Goal: Task Accomplishment & Management: Use online tool/utility

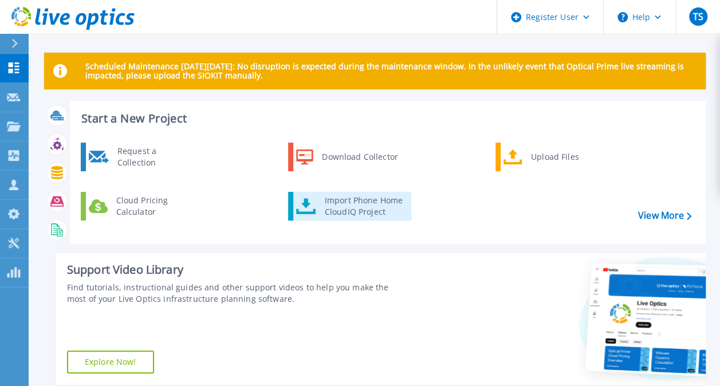
click at [351, 203] on div "Import Phone Home CloudIQ Project" at bounding box center [363, 206] width 89 height 23
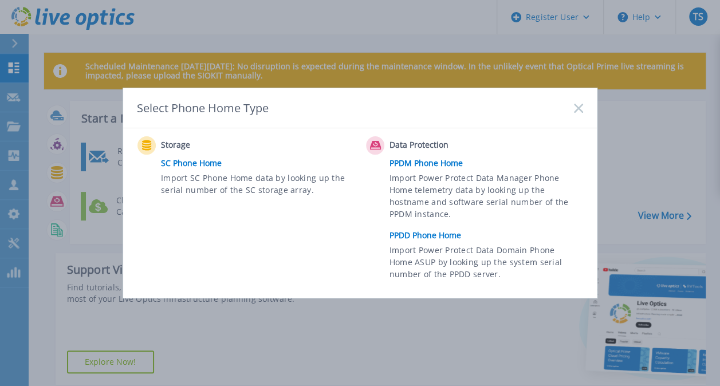
click at [410, 233] on link "PPDD Phone Home" at bounding box center [488, 235] width 199 height 17
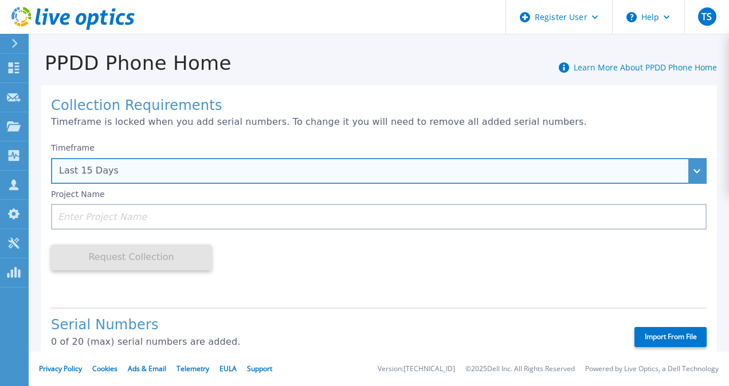
click at [171, 172] on div "Last 15 Days" at bounding box center [372, 171] width 627 height 10
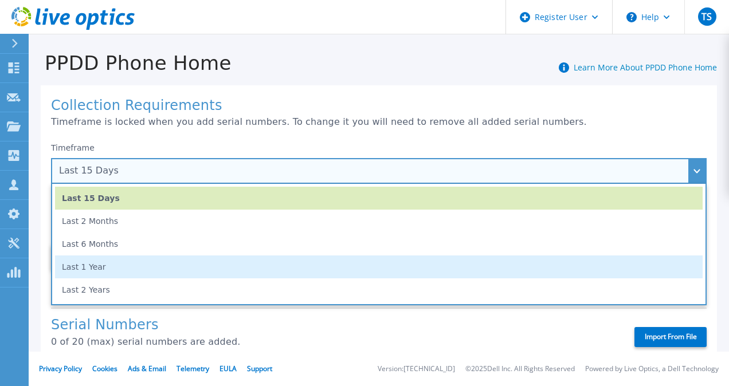
click at [147, 262] on li "Last 1 Year" at bounding box center [378, 266] width 647 height 23
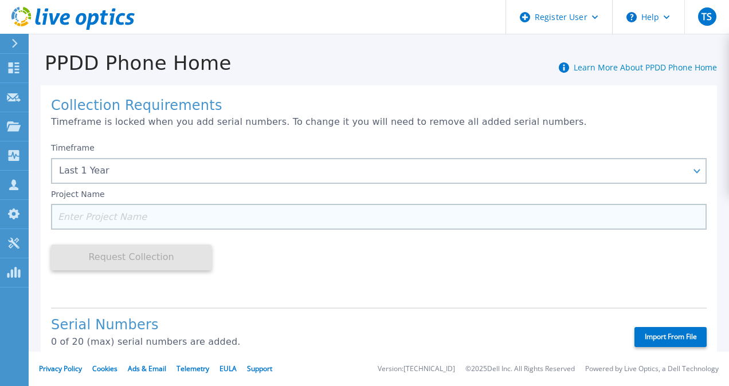
click at [156, 219] on input at bounding box center [378, 217] width 655 height 26
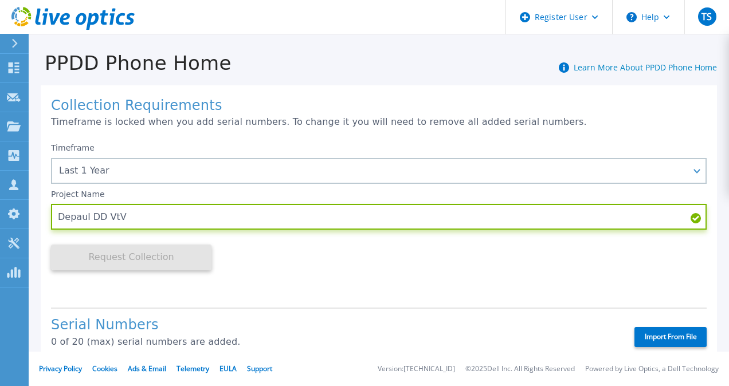
type input "Depaul DD VtV"
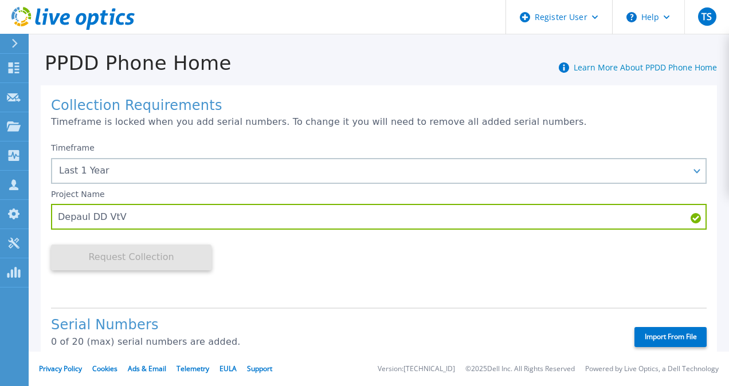
click at [326, 288] on div "Timeframe Last 1 Year Last 15 Days Last 2 Months Last 6 Months Last 1 Year Last…" at bounding box center [378, 218] width 655 height 162
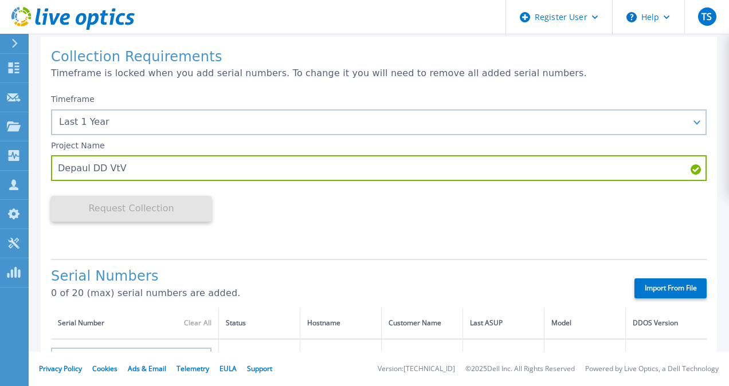
scroll to position [115, 0]
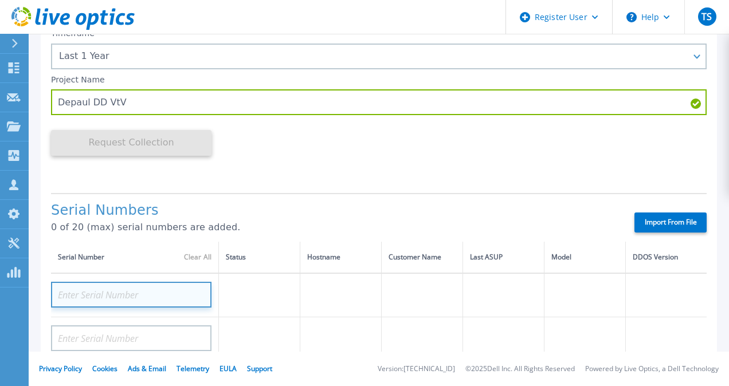
click at [132, 290] on input at bounding box center [131, 295] width 160 height 26
paste input "APX00232409038"
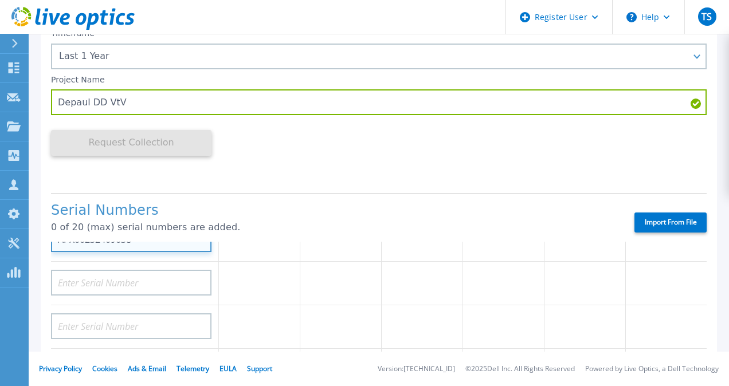
scroll to position [0, 0]
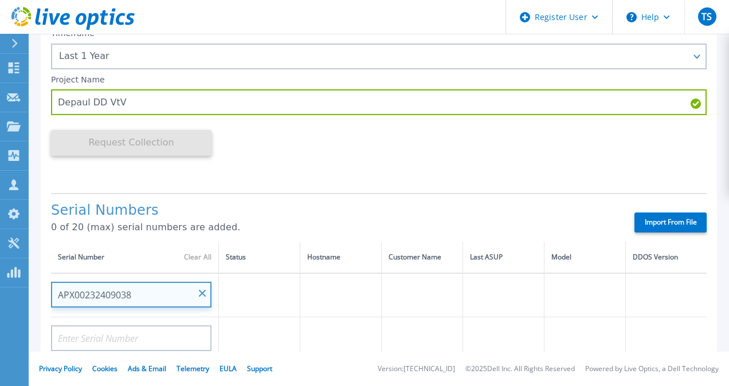
type input "APX00232409038"
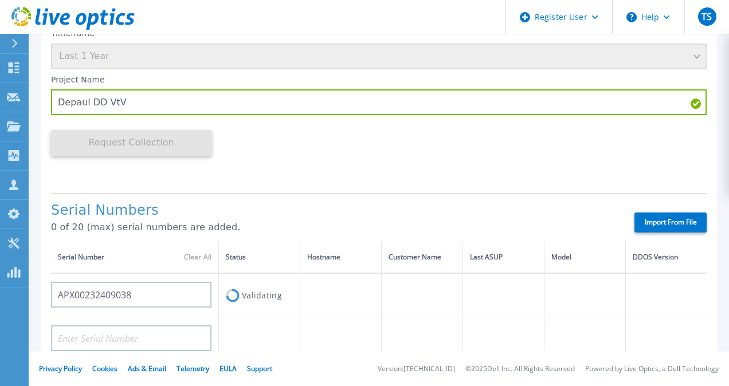
click at [336, 236] on div "Serial Numbers 0 of 20 (max) serial numbers are added." at bounding box center [332, 222] width 563 height 39
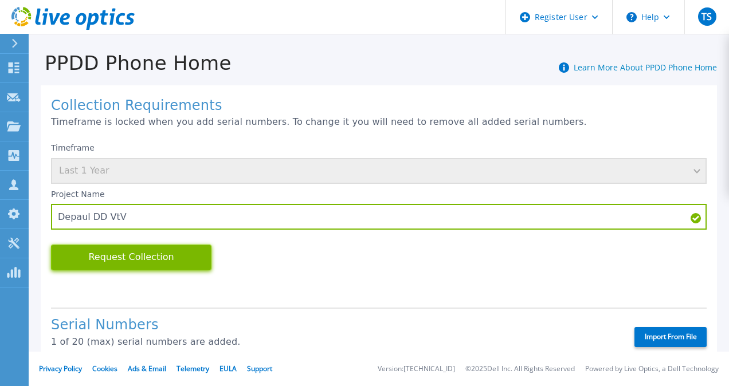
click at [173, 253] on button "Request Collection" at bounding box center [131, 258] width 160 height 26
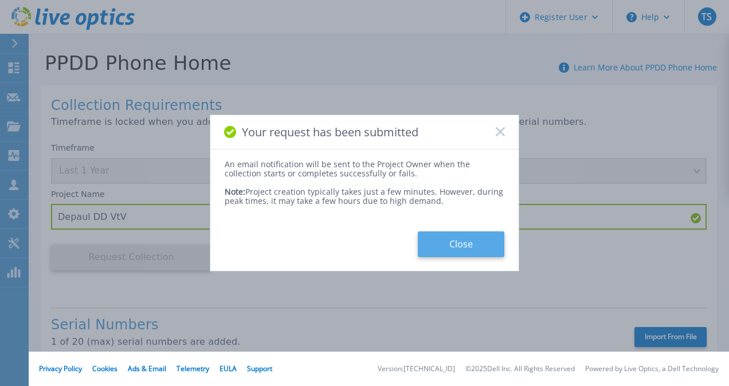
click at [428, 240] on button "Close" at bounding box center [461, 244] width 86 height 26
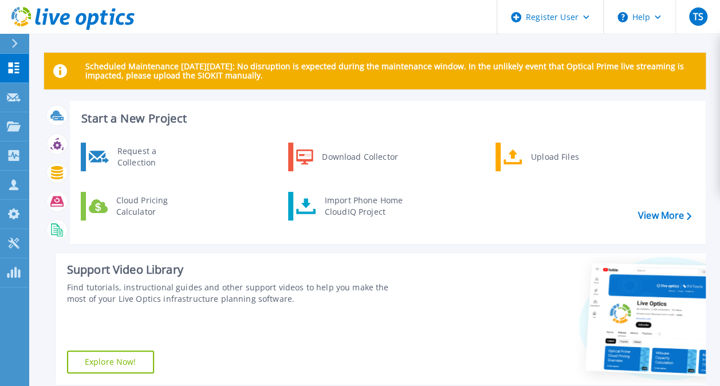
click at [325, 191] on div "Request a Collection Download Collector Upload Files Cloud Pricing Calculator I…" at bounding box center [386, 189] width 628 height 99
click at [329, 200] on div "Import Phone Home CloudIQ Project" at bounding box center [363, 206] width 89 height 23
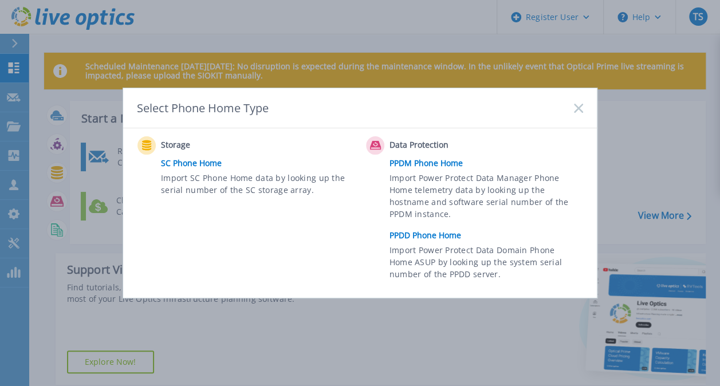
click at [429, 164] on link "PPDM Phone Home" at bounding box center [488, 163] width 199 height 17
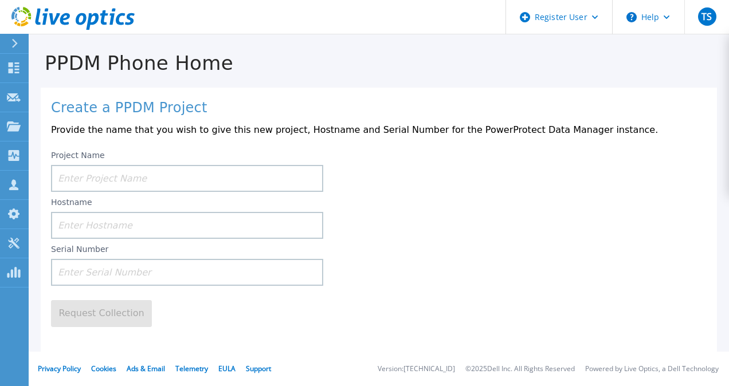
click at [317, 347] on div "Create a PPDM Project Provide the name that you wish to give this new project, …" at bounding box center [379, 228] width 676 height 280
click at [148, 180] on input at bounding box center [187, 178] width 272 height 27
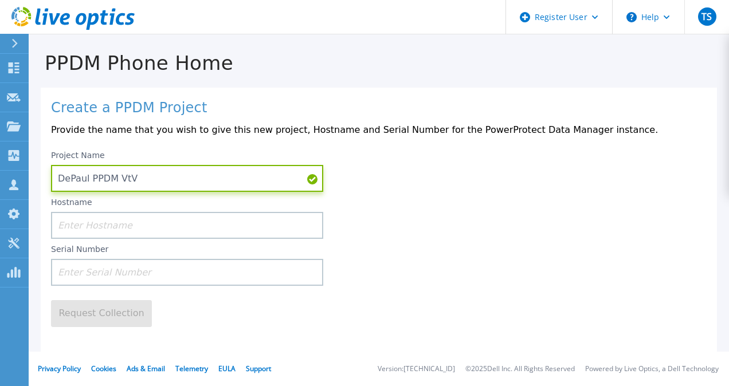
type input "DePaul PPDM VtV"
click at [106, 280] on input at bounding box center [187, 272] width 272 height 27
paste input "ELMPPD092302SN"
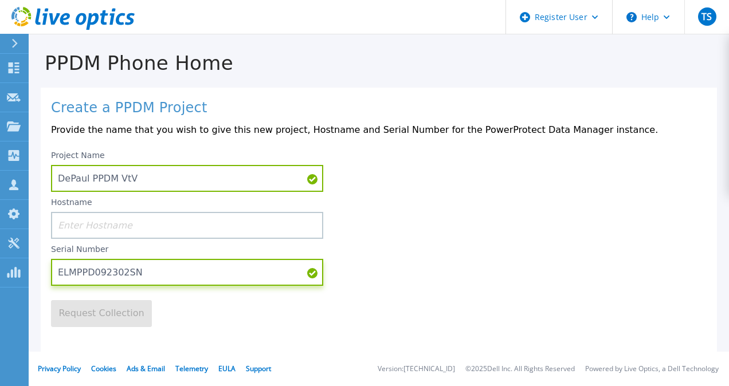
type input "ELMPPD092302SN"
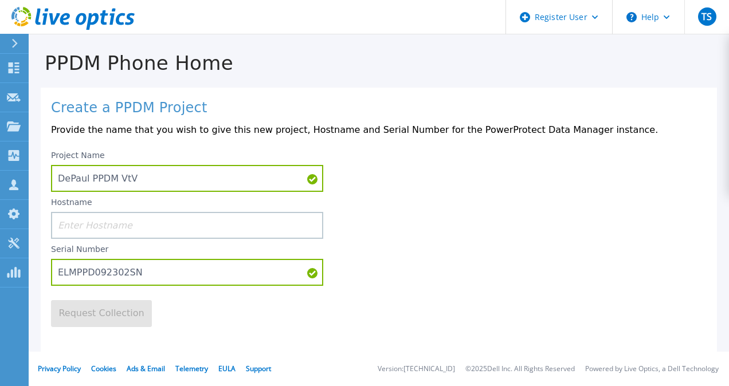
click at [368, 247] on div "Project Name DePaul PPDM VtV Hostname Serial Number ELMPPD092302SN" at bounding box center [378, 215] width 655 height 141
click at [415, 242] on div "Project Name DePaul PPDM VtV Hostname Serial Number ELMPPD092302SN" at bounding box center [378, 215] width 655 height 141
click at [146, 227] on input at bounding box center [187, 225] width 272 height 27
paste input "Ppdmprd01"
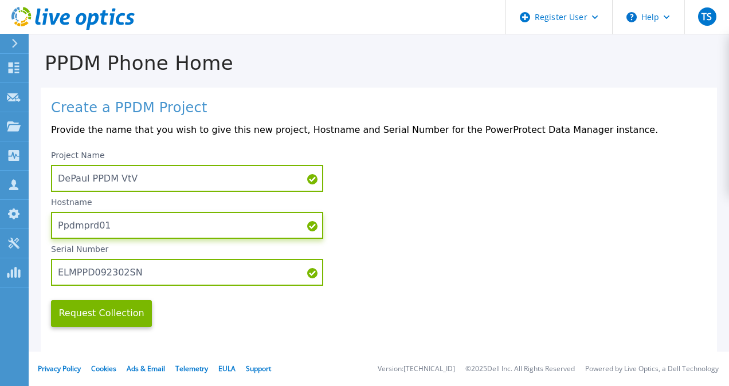
click at [62, 229] on input "Ppdmprd01" at bounding box center [187, 225] width 272 height 27
type input "ppdmprd01"
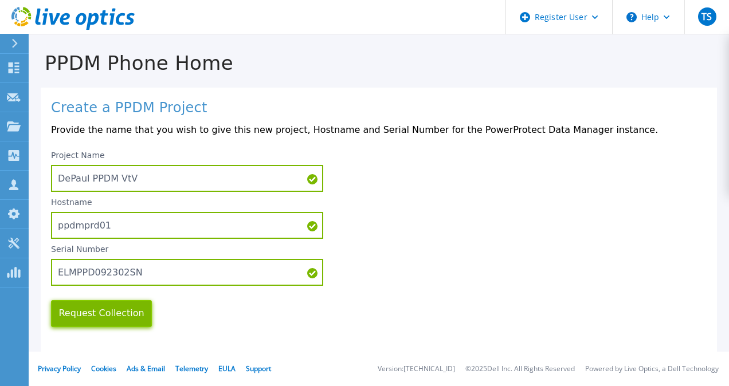
click at [111, 320] on button "Request Collection" at bounding box center [101, 313] width 101 height 27
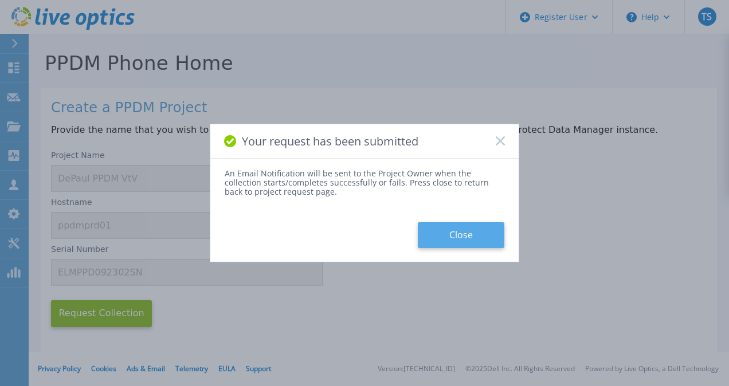
click at [452, 232] on button "Close" at bounding box center [461, 235] width 86 height 26
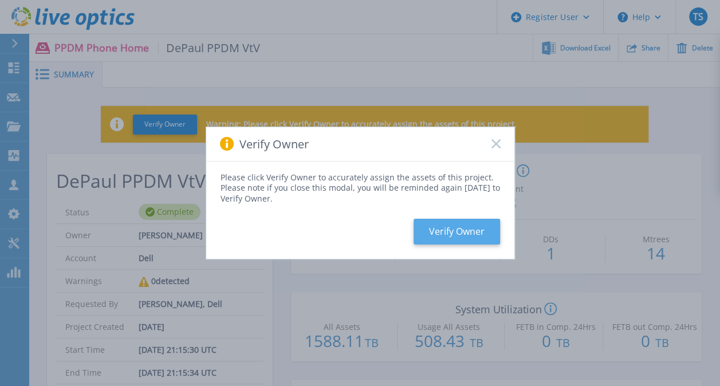
click at [472, 229] on button "Verify Owner" at bounding box center [457, 232] width 86 height 26
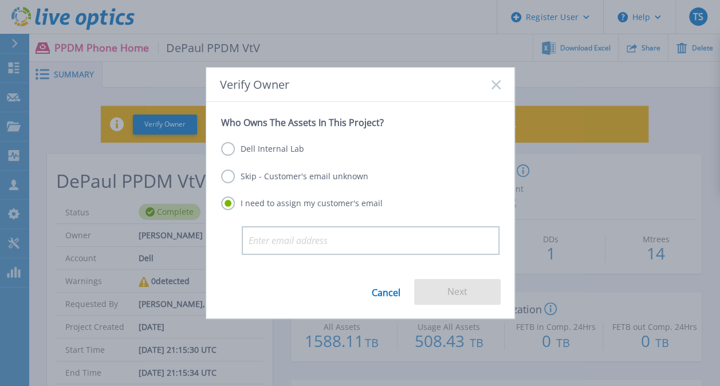
click at [230, 174] on label "Skip - Customer's email unknown" at bounding box center [294, 177] width 147 height 14
click at [0, 0] on input "Skip - Customer's email unknown" at bounding box center [0, 0] width 0 height 0
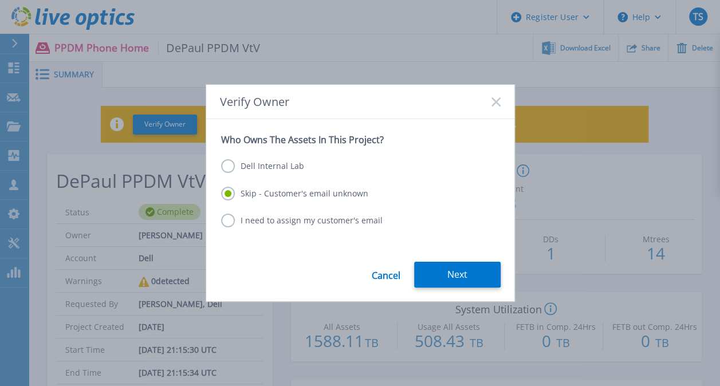
click at [430, 271] on button "Next" at bounding box center [457, 275] width 86 height 26
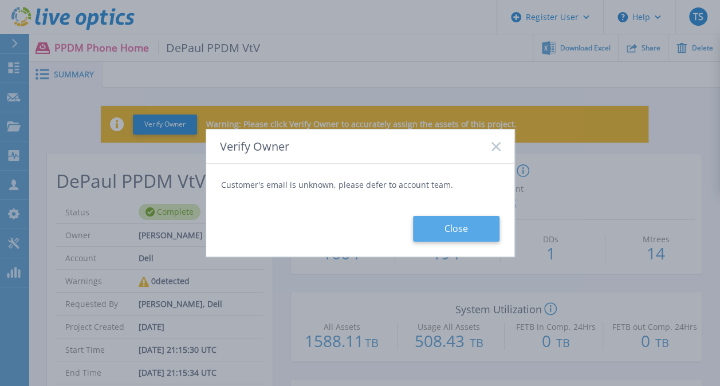
click at [442, 239] on button "Close" at bounding box center [456, 229] width 86 height 26
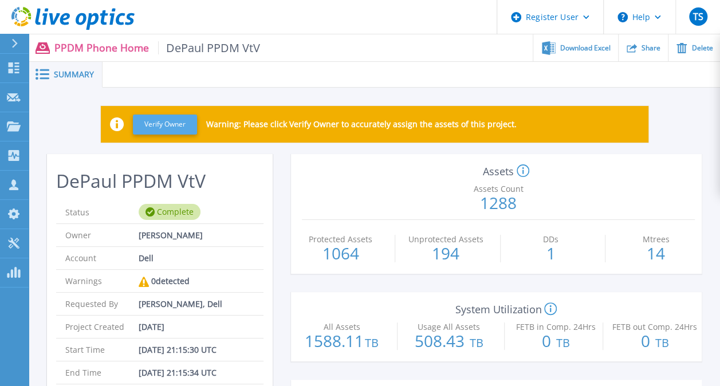
click at [168, 125] on button "Verify Owner" at bounding box center [165, 125] width 64 height 20
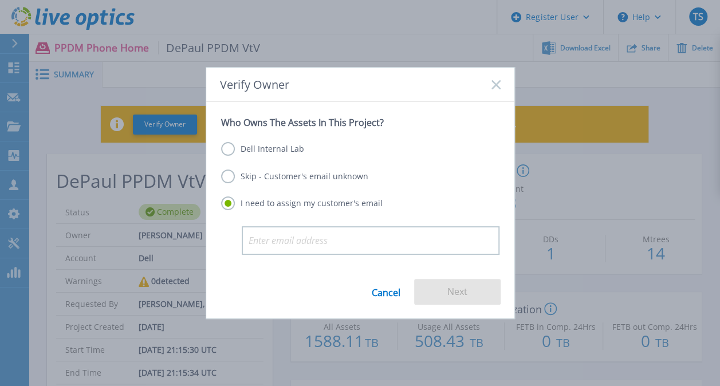
click at [225, 178] on label "Skip - Customer's email unknown" at bounding box center [294, 177] width 147 height 14
click at [0, 0] on input "Skip - Customer's email unknown" at bounding box center [0, 0] width 0 height 0
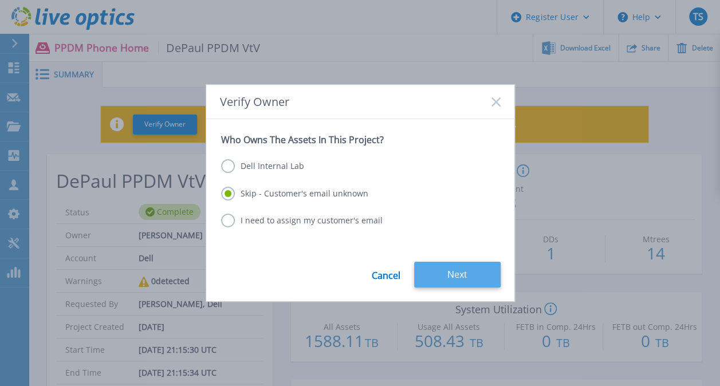
click at [434, 275] on button "Next" at bounding box center [457, 275] width 86 height 26
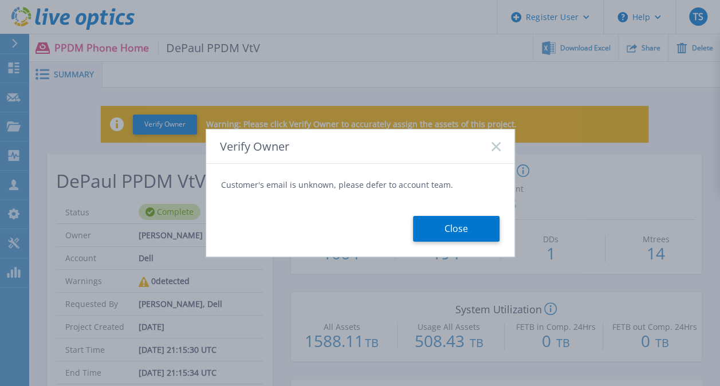
click at [438, 237] on button "Close" at bounding box center [456, 229] width 86 height 26
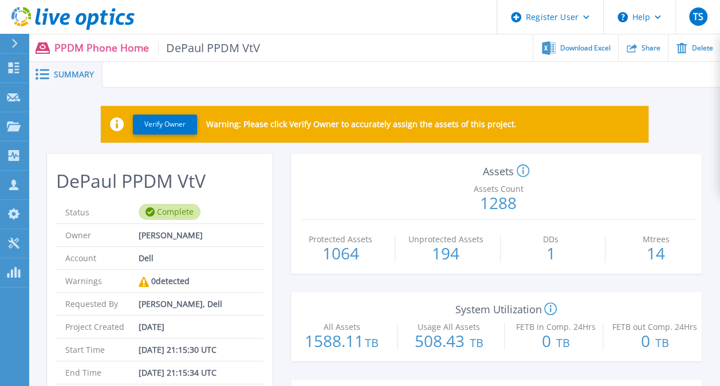
click at [216, 47] on span "DePaul PPDM VtV" at bounding box center [209, 47] width 102 height 13
click at [59, 81] on div "Summary" at bounding box center [66, 75] width 74 height 26
click at [113, 49] on p "PPDM Phone Home DePaul PPDM VtV" at bounding box center [157, 47] width 206 height 13
click at [196, 47] on span "DePaul PPDM VtV" at bounding box center [209, 47] width 102 height 13
click at [593, 48] on span "Download Excel" at bounding box center [585, 47] width 50 height 7
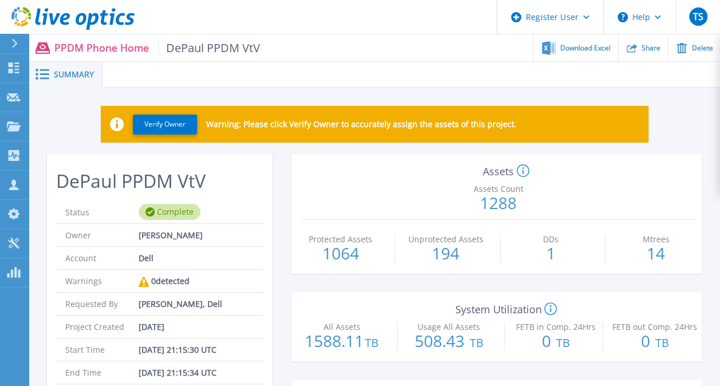
click at [307, 360] on div "System Utilization This tile shows the All Assets Capacity as the Discovered Ca…" at bounding box center [496, 326] width 411 height 69
click at [86, 21] on icon at bounding box center [72, 18] width 123 height 23
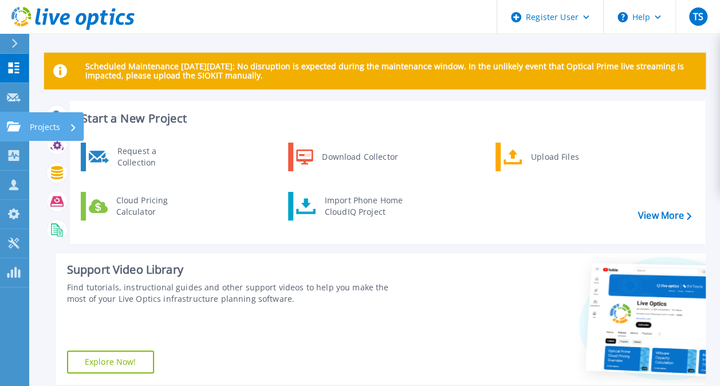
click at [16, 133] on link "Projects Projects" at bounding box center [14, 126] width 29 height 29
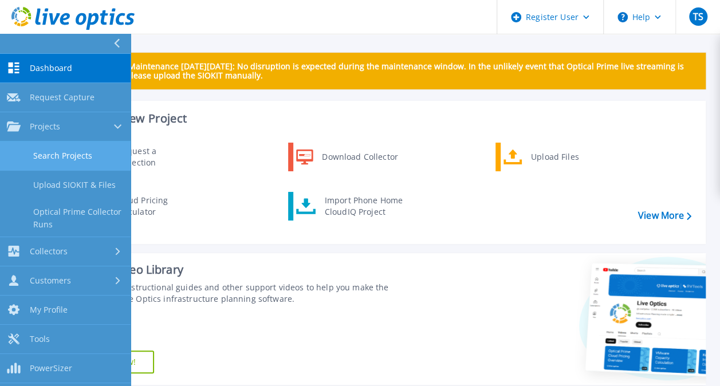
click at [51, 159] on link "Search Projects" at bounding box center [65, 155] width 131 height 29
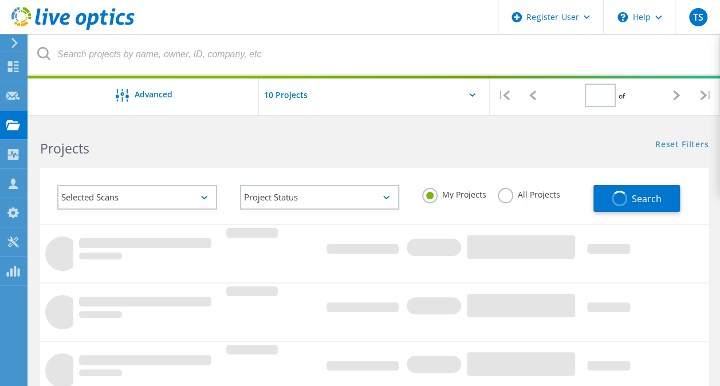
type input "1"
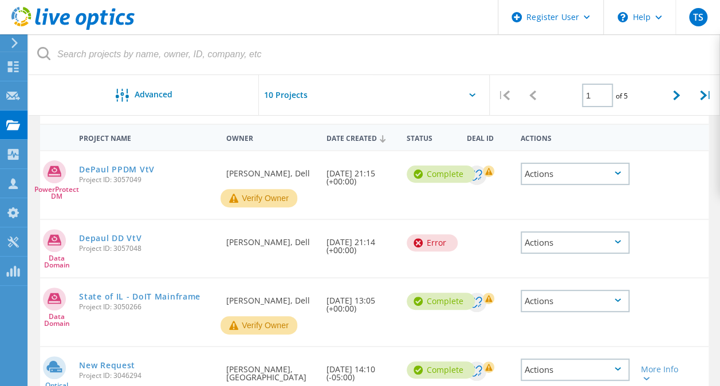
scroll to position [115, 0]
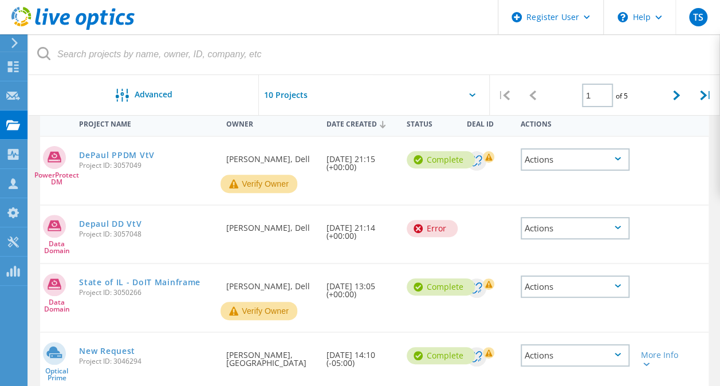
click at [574, 226] on div "Actions" at bounding box center [575, 228] width 109 height 22
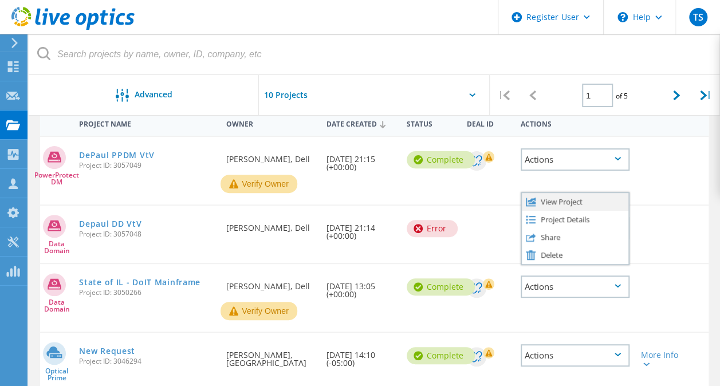
click at [562, 204] on div "View Project" at bounding box center [575, 202] width 107 height 18
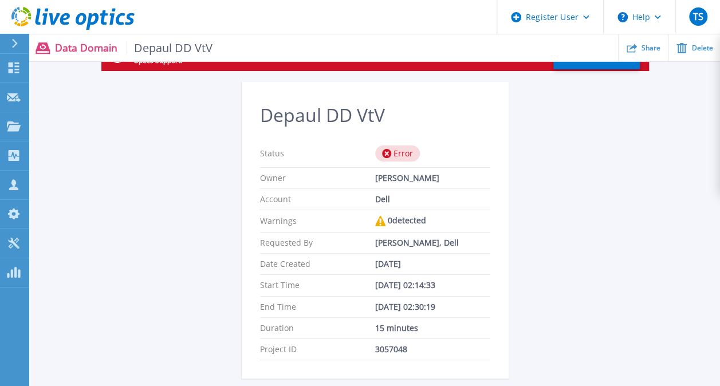
scroll to position [57, 0]
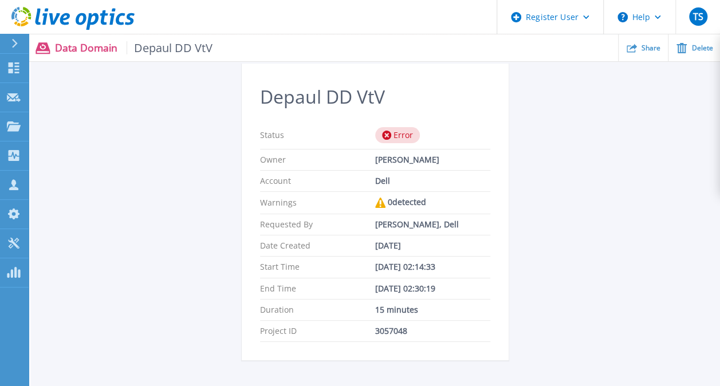
click at [188, 259] on div "This project is in an error state. No further processing will be done automatic…" at bounding box center [375, 198] width 690 height 351
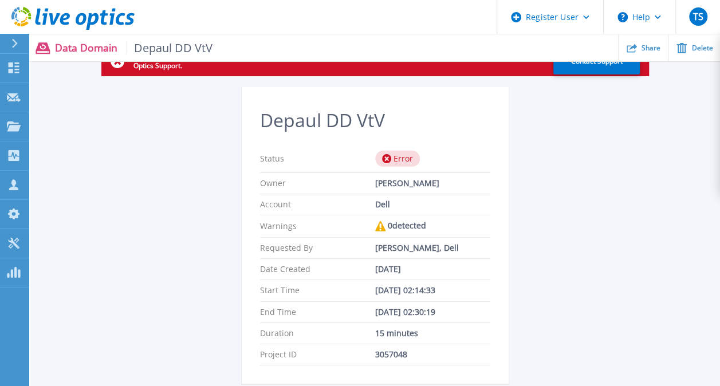
scroll to position [0, 0]
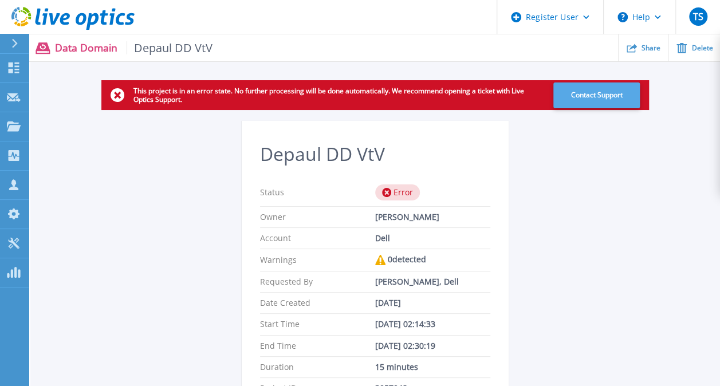
click at [578, 100] on button "Contact Support" at bounding box center [596, 95] width 86 height 26
click at [683, 111] on div "This project is in an error state. No further processing will be done automatic…" at bounding box center [375, 255] width 690 height 351
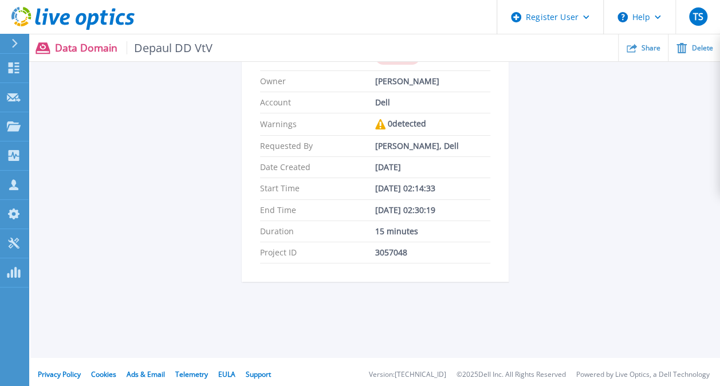
scroll to position [140, 0]
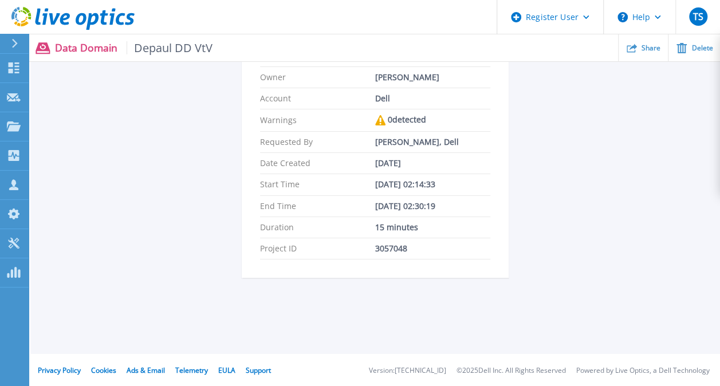
click at [401, 244] on div "3057048" at bounding box center [432, 248] width 115 height 9
copy div "3057048"
